Goal: Task Accomplishment & Management: Manage account settings

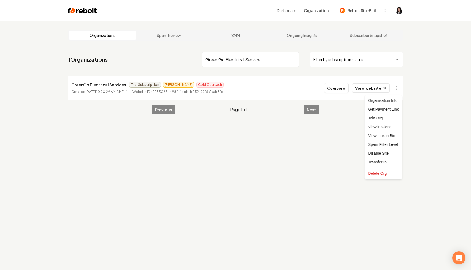
click at [293, 58] on html "Dashboard Organization Rebolt Site Builder Organizations Spam Review SMM Ongoin…" at bounding box center [235, 135] width 471 height 270
click at [293, 59] on input "GreenGo Electrical Services" at bounding box center [250, 59] width 97 height 15
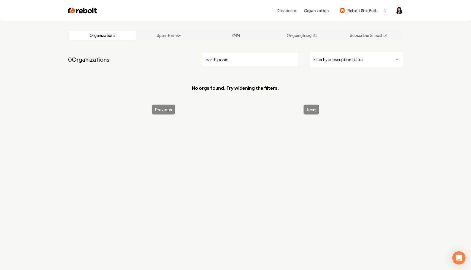
drag, startPoint x: 235, startPoint y: 60, endPoint x: 182, endPoint y: 61, distance: 53.8
click at [182, 61] on nav "0 Organizations earth posib Filter by subscription status" at bounding box center [235, 62] width 335 height 24
paste input "Earthly Possibilities"
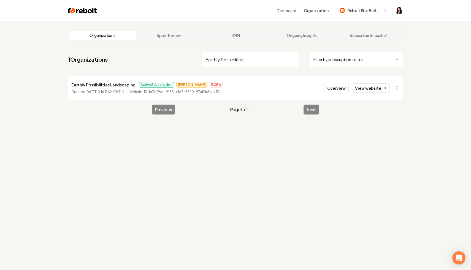
type input "Earthly Possibilities"
click at [395, 90] on html "Dashboard Organization Rebolt Site Builder Organizations Spam Review SMM Ongoin…" at bounding box center [235, 135] width 471 height 270
click at [393, 138] on link "View in Stripe" at bounding box center [383, 135] width 35 height 9
click at [293, 59] on input "Earthly Possibilities" at bounding box center [250, 59] width 97 height 15
paste input "ACF Transport Services"
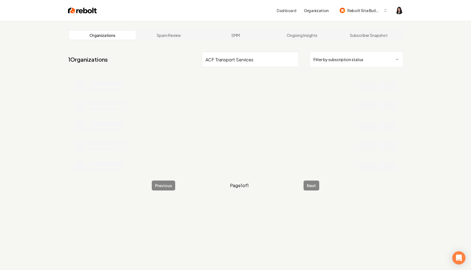
type input "ACF Transport Services"
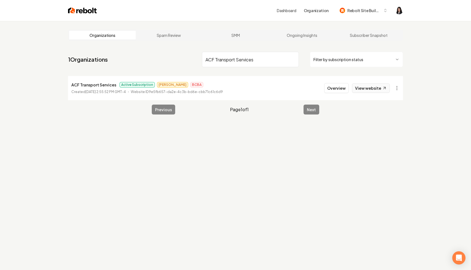
click at [378, 88] on link "View website" at bounding box center [371, 88] width 38 height 9
click at [397, 89] on html "Dashboard Organization Rebolt Site Builder Organizations Spam Review SMM Ongoin…" at bounding box center [235, 135] width 471 height 270
click at [389, 136] on link "View in Stripe" at bounding box center [383, 135] width 35 height 9
